Goal: Browse casually

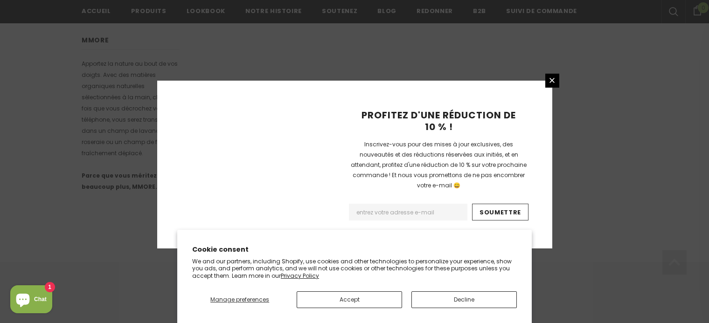
scroll to position [655, 0]
